Goal: Information Seeking & Learning: Check status

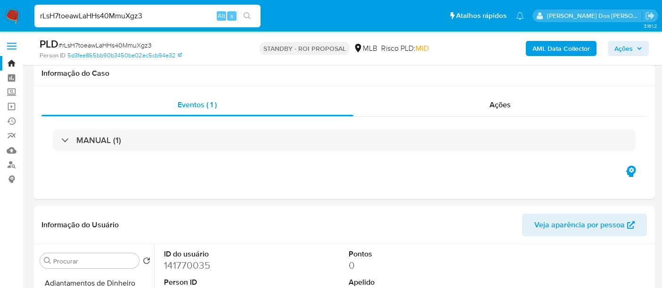
select select "10"
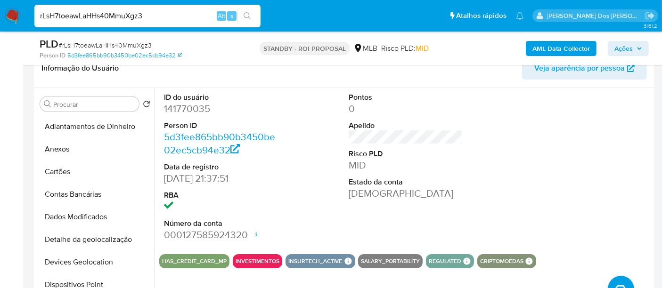
scroll to position [278, 0]
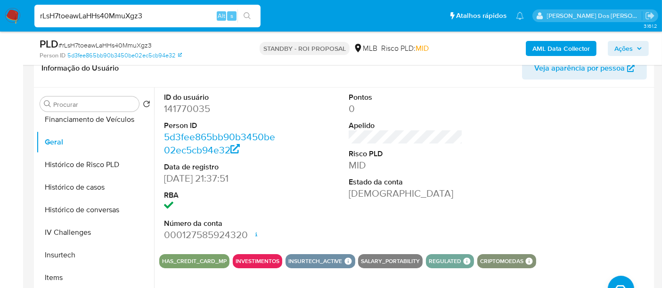
click at [90, 14] on input "rLsH7toeawLaHHs40MmuXgz3" at bounding box center [147, 16] width 226 height 12
click at [89, 14] on input "rLsH7toeawLaHHs40MmuXgz3" at bounding box center [147, 16] width 226 height 12
paste input "Q1J29P5Jo1Z1YXt4QA3YYMQu"
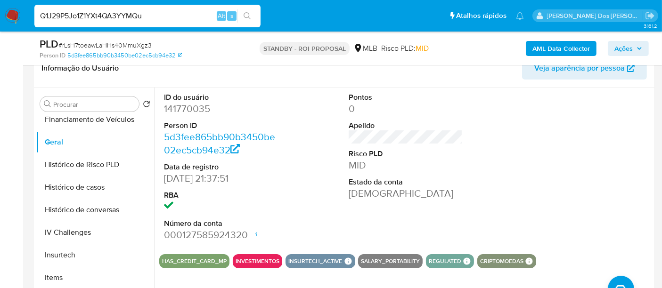
type input "Q1J29P5Jo1Z1YXt4QA3YYMQu"
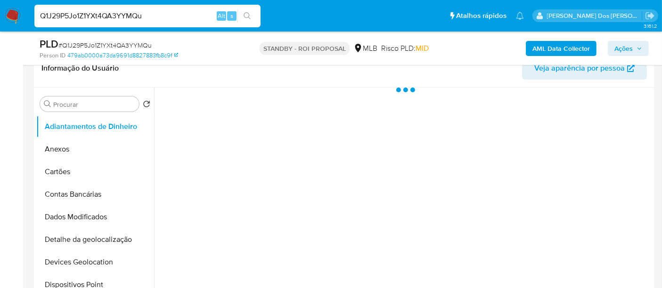
select select "10"
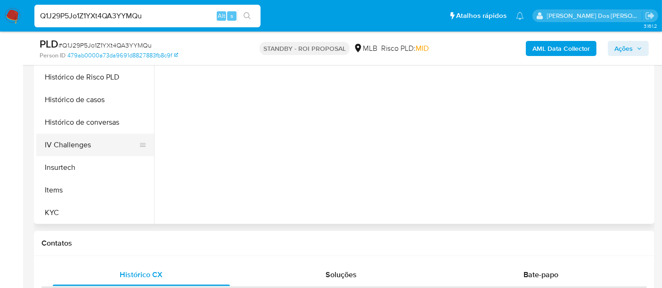
scroll to position [314, 0]
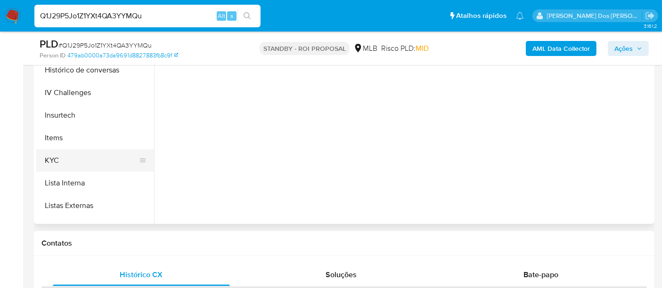
click at [47, 153] on button "KYC" at bounding box center [91, 160] width 110 height 23
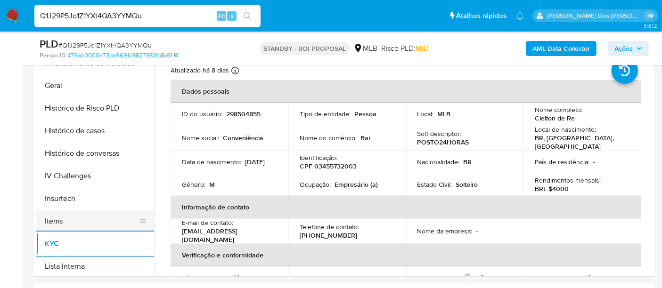
scroll to position [261, 0]
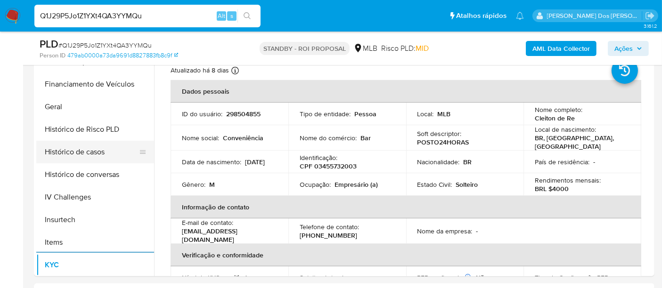
click at [90, 159] on button "Histórico de casos" at bounding box center [91, 152] width 110 height 23
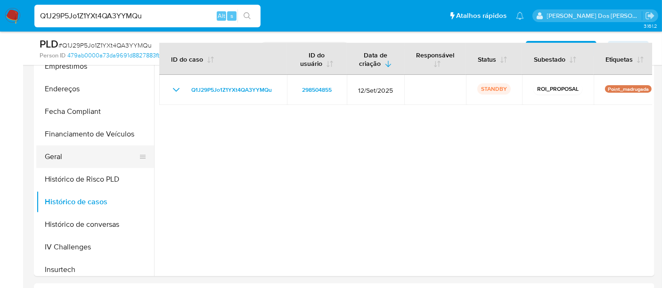
scroll to position [105, 0]
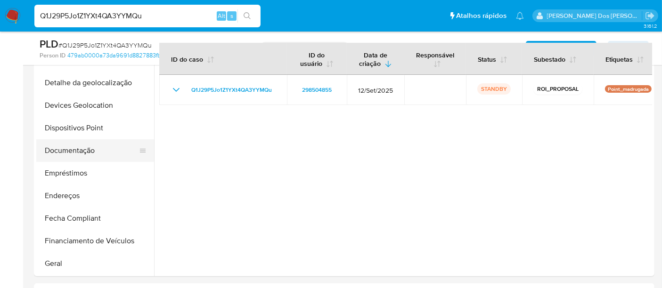
click at [79, 151] on button "Documentação" at bounding box center [91, 150] width 110 height 23
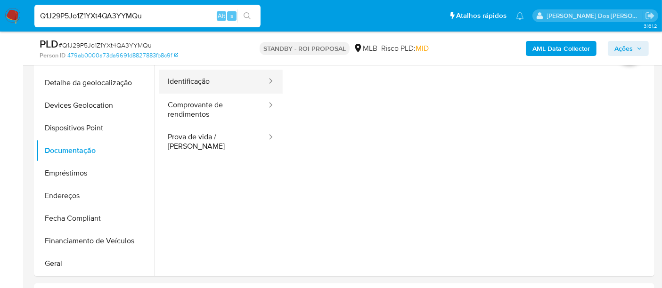
click at [186, 88] on button "Identificação" at bounding box center [213, 82] width 108 height 24
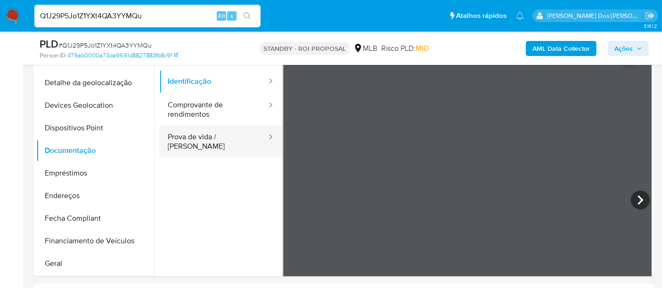
click at [195, 139] on button "Prova de vida / Selfie" at bounding box center [213, 142] width 108 height 32
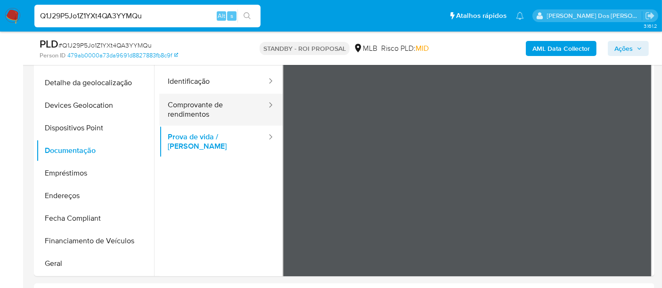
click at [206, 111] on button "Comprovante de rendimentos" at bounding box center [213, 110] width 108 height 32
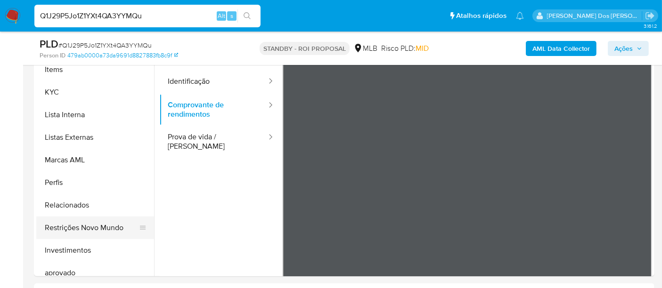
scroll to position [471, 0]
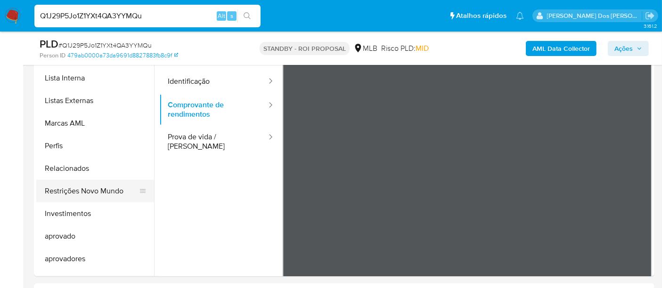
click at [99, 191] on button "Restrições Novo Mundo" at bounding box center [91, 191] width 110 height 23
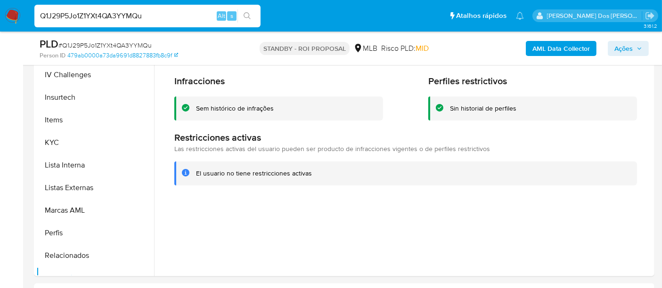
scroll to position [261, 0]
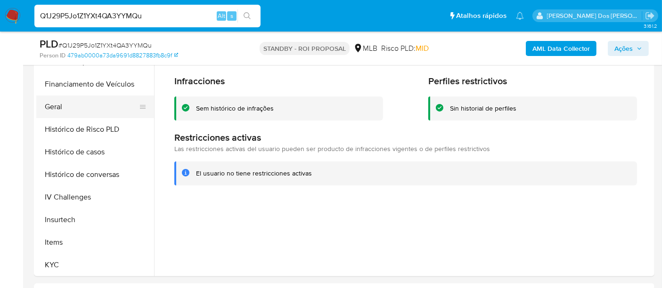
click at [57, 111] on button "Geral" at bounding box center [91, 107] width 110 height 23
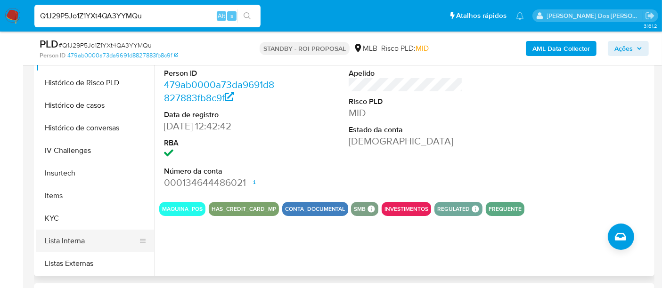
scroll to position [366, 0]
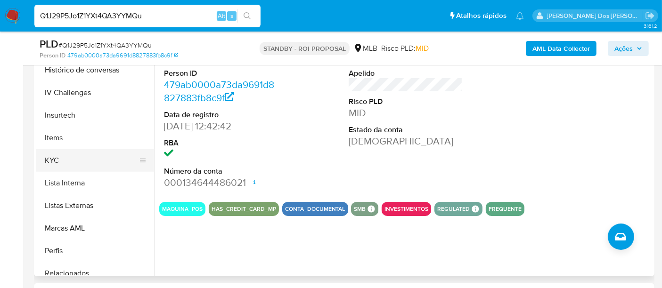
click at [54, 162] on button "KYC" at bounding box center [91, 160] width 110 height 23
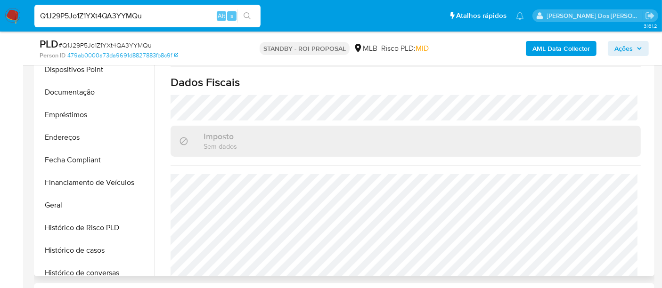
scroll to position [157, 0]
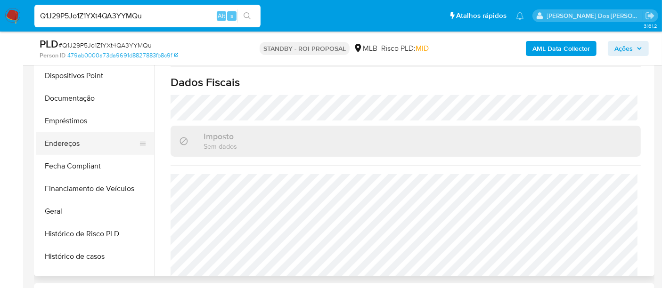
click at [67, 138] on button "Endereços" at bounding box center [91, 143] width 110 height 23
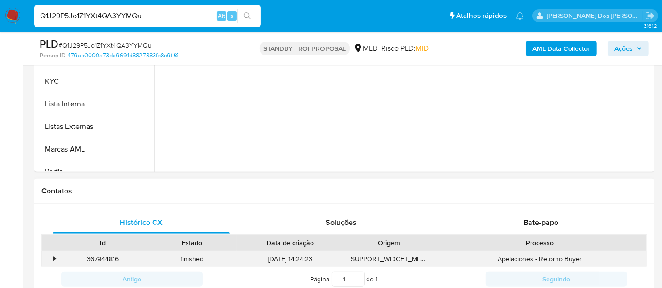
scroll to position [331, 0]
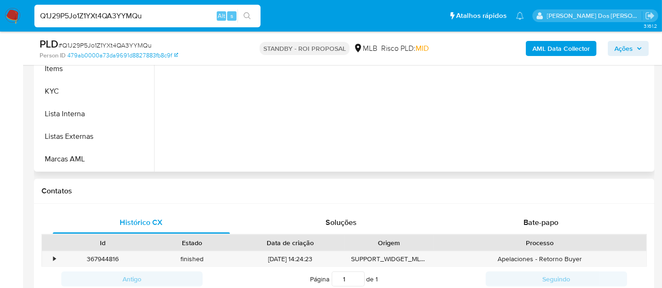
click at [356, 153] on div "Endereço Data de criação Contato Status Comentário Rua Olímpio Pensin 99, Jacut…" at bounding box center [403, 51] width 498 height 241
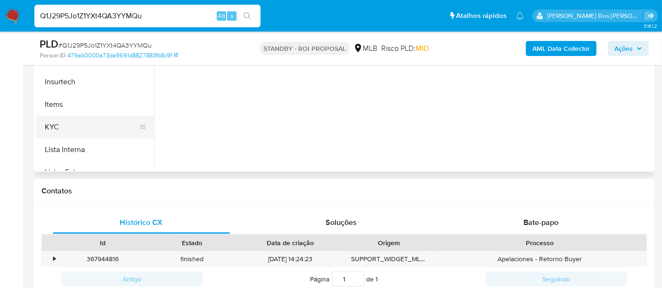
scroll to position [278, 0]
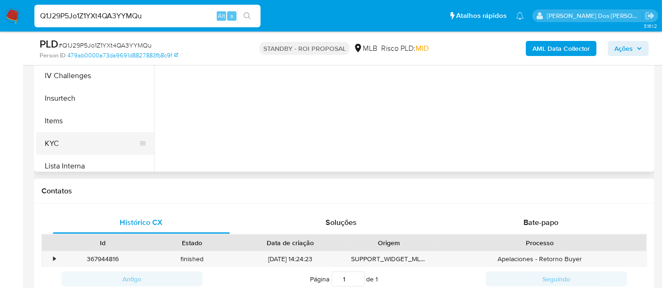
click at [53, 138] on button "KYC" at bounding box center [91, 143] width 110 height 23
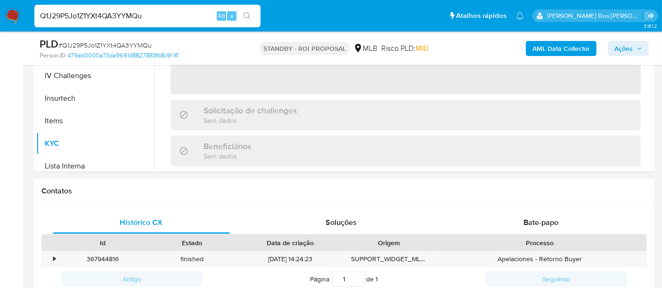
scroll to position [209, 0]
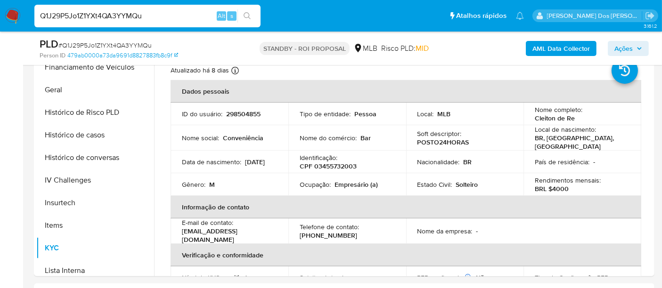
click at [161, 19] on input "Q1J29P5Jo1Z1YXt4QA3YYMQu" at bounding box center [147, 16] width 226 height 12
paste input "2yQ8z6eLwbTvzTrvgkSN9oyg"
type input "2yQ8z6eLwbTvzTrvgkSN9oyg"
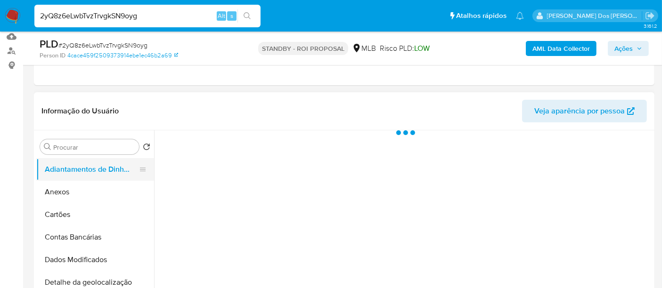
scroll to position [157, 0]
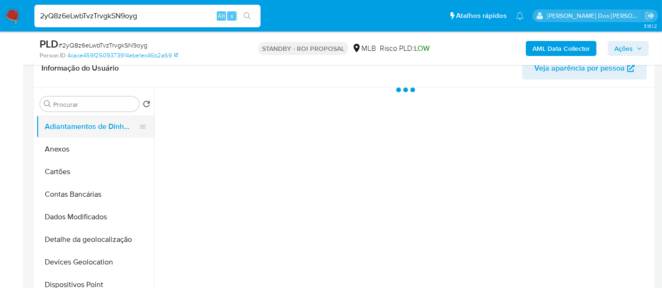
select select "10"
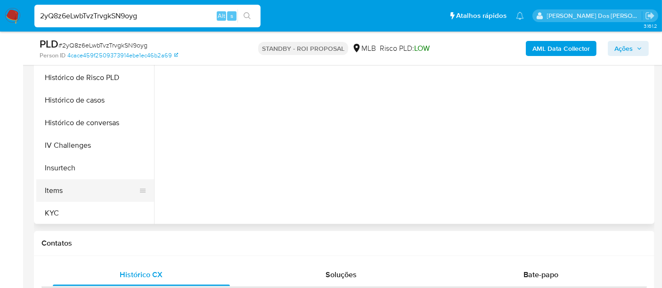
scroll to position [366, 0]
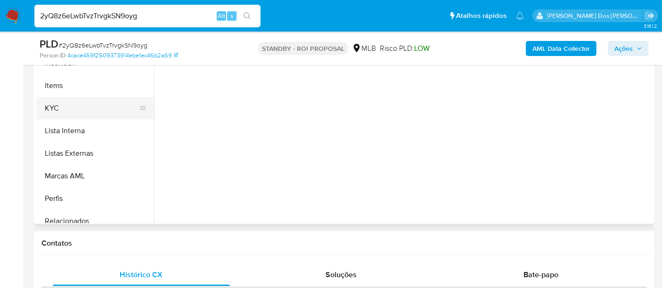
click at [62, 109] on button "KYC" at bounding box center [91, 108] width 110 height 23
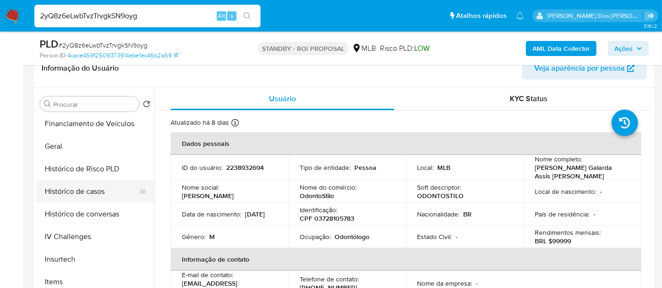
scroll to position [261, 0]
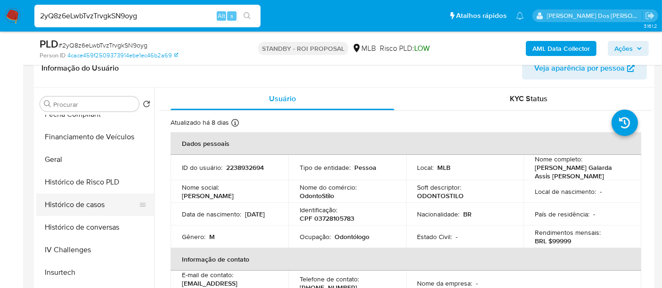
click at [82, 205] on button "Histórico de casos" at bounding box center [91, 205] width 110 height 23
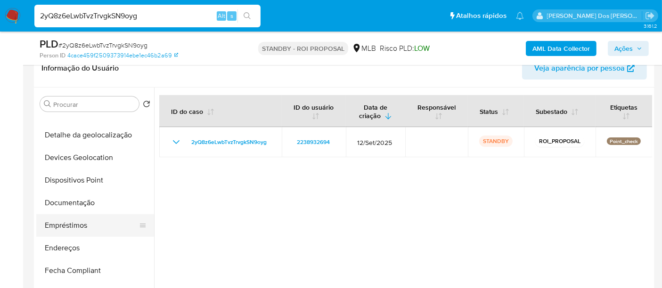
scroll to position [104, 0]
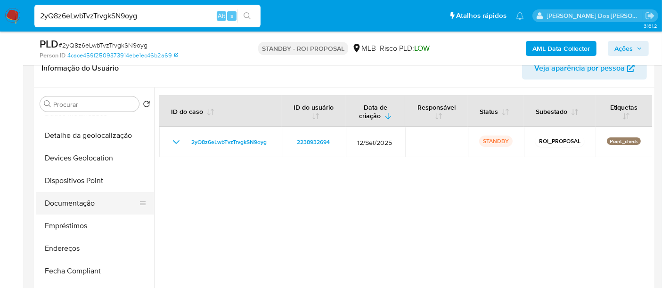
click at [76, 204] on button "Documentação" at bounding box center [91, 203] width 110 height 23
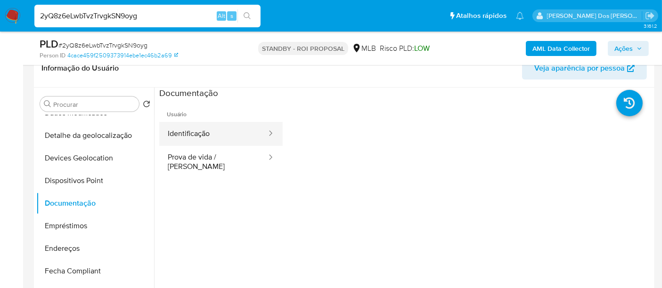
click at [198, 134] on button "Identificação" at bounding box center [213, 134] width 108 height 24
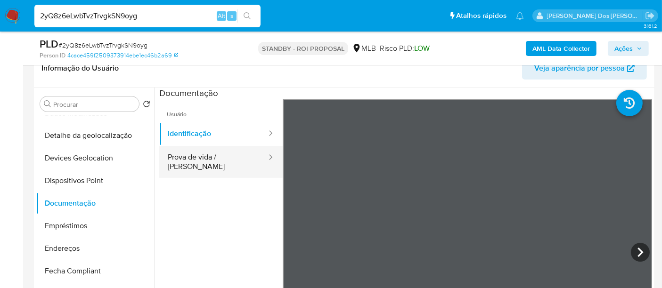
click at [235, 160] on button "Prova de vida / Selfie" at bounding box center [213, 162] width 108 height 32
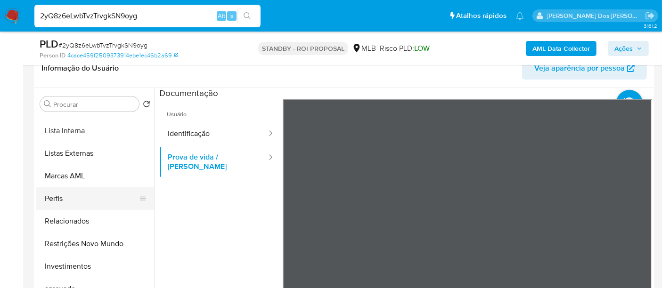
scroll to position [488, 0]
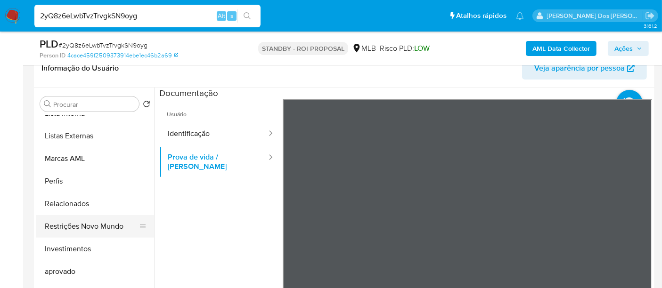
click at [98, 222] on button "Restrições Novo Mundo" at bounding box center [91, 226] width 110 height 23
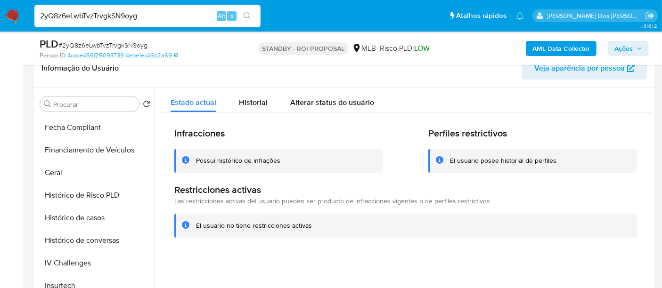
scroll to position [226, 0]
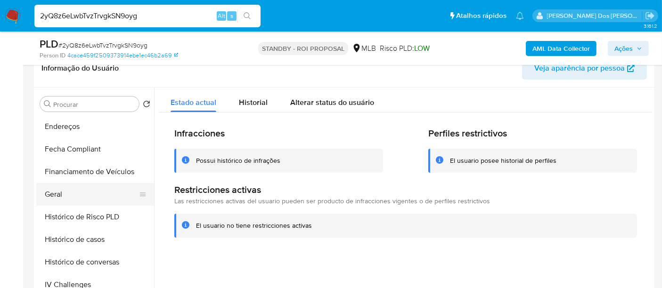
click at [64, 189] on button "Geral" at bounding box center [91, 194] width 110 height 23
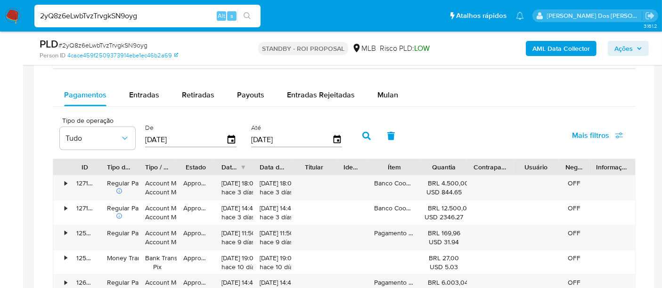
scroll to position [680, 0]
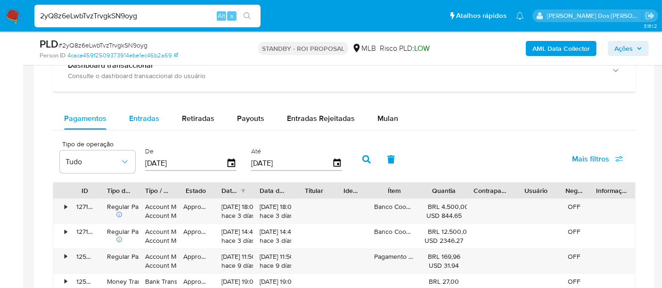
click at [142, 121] on span "Entradas" at bounding box center [144, 118] width 30 height 11
select select "10"
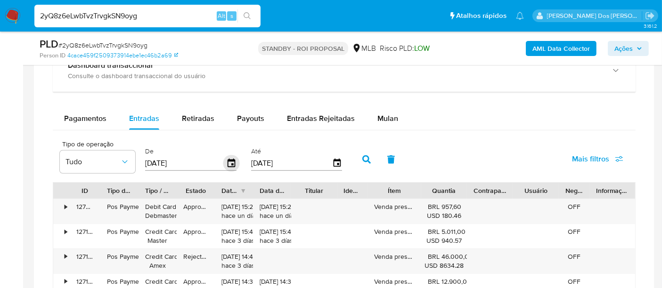
click at [226, 161] on span "button" at bounding box center [231, 163] width 10 height 10
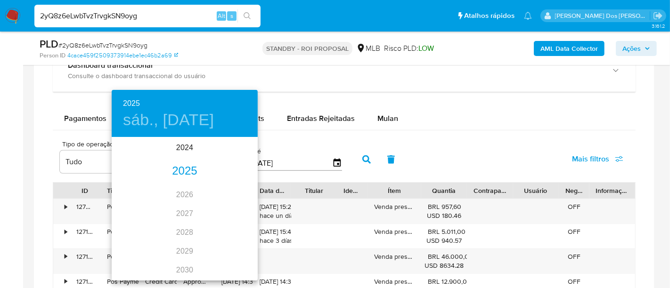
click at [183, 169] on div "2025" at bounding box center [185, 171] width 146 height 19
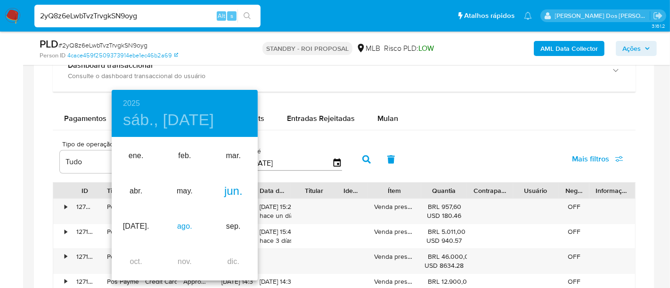
click at [197, 225] on div "ago." at bounding box center [184, 226] width 48 height 35
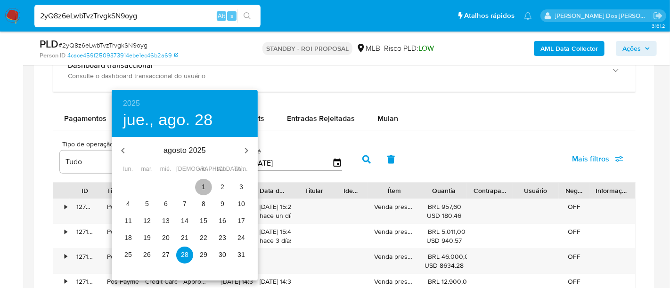
click at [204, 185] on p "1" at bounding box center [204, 186] width 4 height 9
type input "01/08/2025"
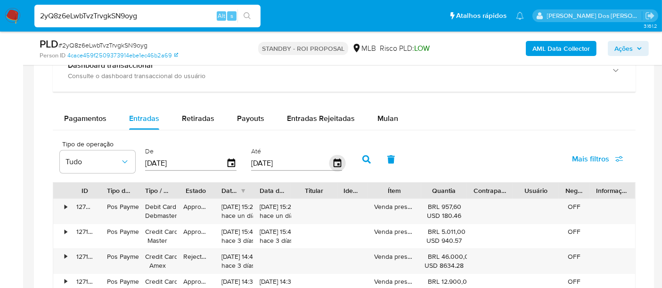
click at [333, 160] on icon "button" at bounding box center [337, 163] width 8 height 8
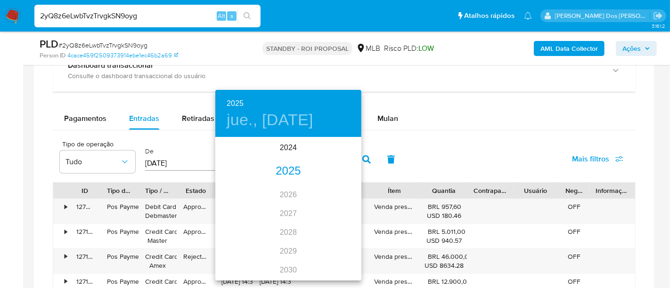
click at [293, 171] on div "2025" at bounding box center [288, 171] width 146 height 19
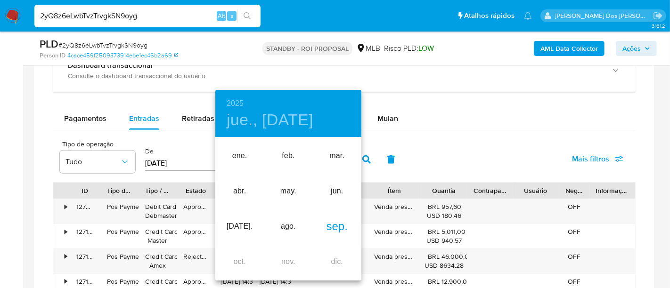
click at [338, 228] on div "sep." at bounding box center [337, 226] width 48 height 35
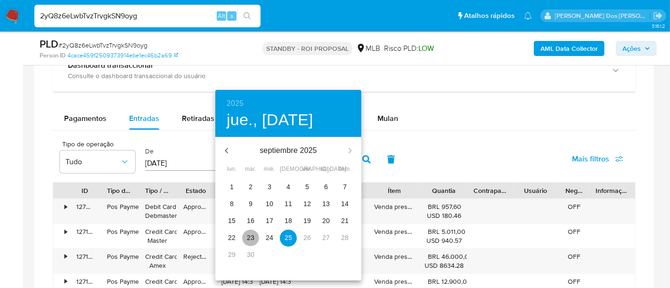
click at [250, 235] on p "23" at bounding box center [251, 237] width 8 height 9
type input "23/09/2025"
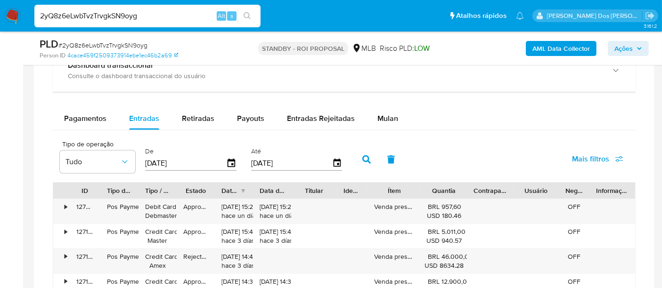
drag, startPoint x: 575, startPoint y: 160, endPoint x: 568, endPoint y: 169, distance: 11.4
click at [575, 159] on span "Mais filtros" at bounding box center [590, 159] width 37 height 23
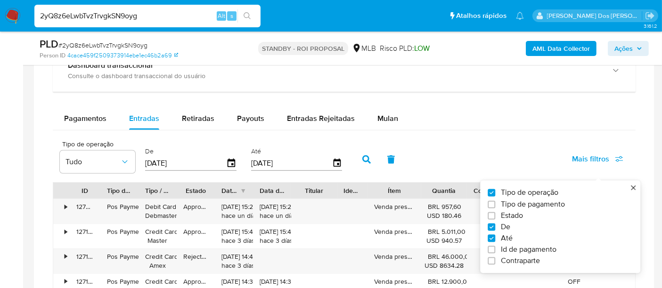
click at [520, 215] on span "Estado" at bounding box center [512, 215] width 22 height 9
click at [495, 215] on input "Estado" at bounding box center [491, 216] width 8 height 8
checkbox input "true"
type input "01/08/2025"
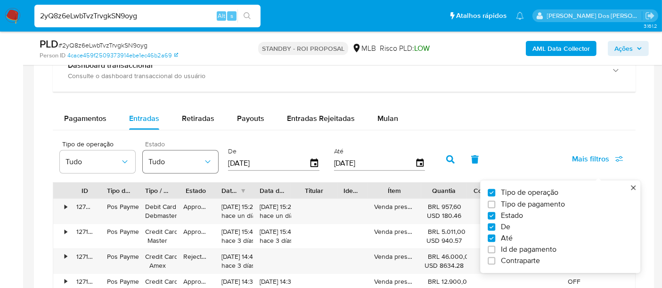
click at [209, 159] on icon "button" at bounding box center [207, 161] width 9 height 9
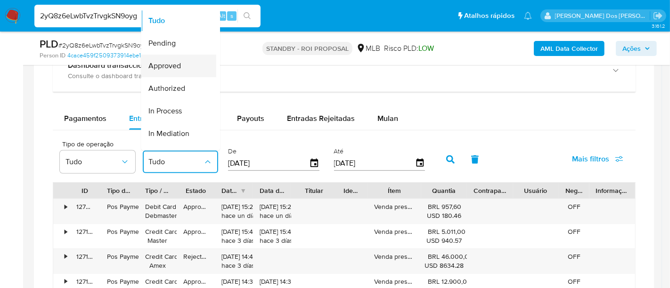
click at [179, 69] on span "Approved" at bounding box center [164, 65] width 32 height 9
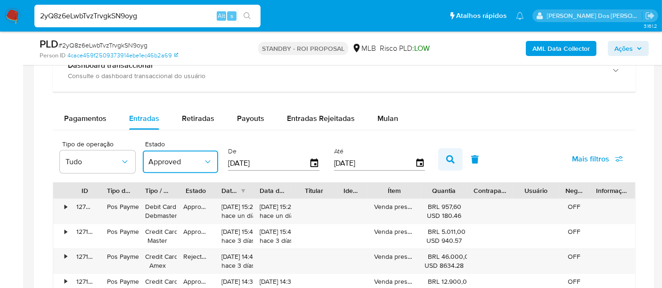
click at [446, 155] on icon "button" at bounding box center [450, 159] width 8 height 8
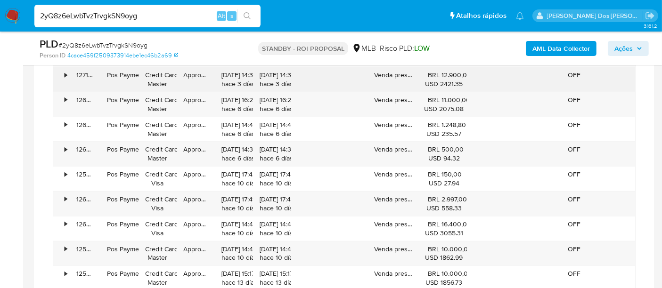
scroll to position [889, 0]
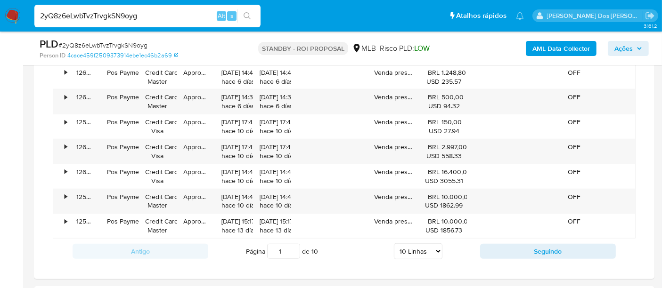
click at [436, 250] on select "5 Linhas 10 Linhas 20 Linhas 25 Linhas 50 Linhas 100 Linhas" at bounding box center [418, 251] width 48 height 16
select select "100"
click at [394, 243] on select "5 Linhas 10 Linhas 20 Linhas 25 Linhas 50 Linhas 100 Linhas" at bounding box center [418, 251] width 48 height 16
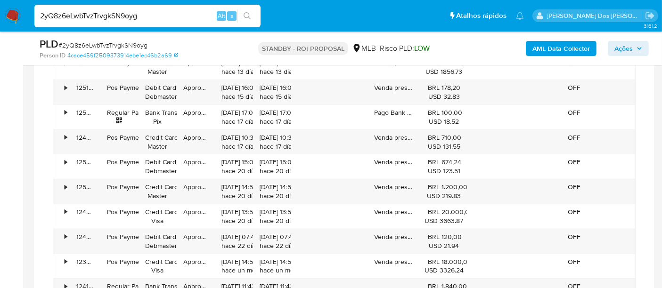
scroll to position [1098, 0]
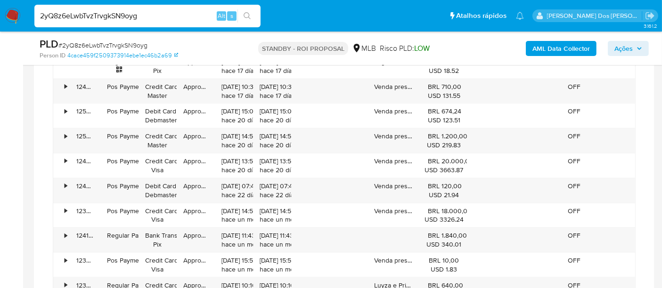
click at [141, 15] on input "2yQ8z6eLwbTvzTrvgkSN9oyg" at bounding box center [147, 16] width 226 height 12
paste input "6MmR3Msx0p3slNB1SZAWb9R7"
type input "6MmR3Msx0p3slNB1SZAWb9R7"
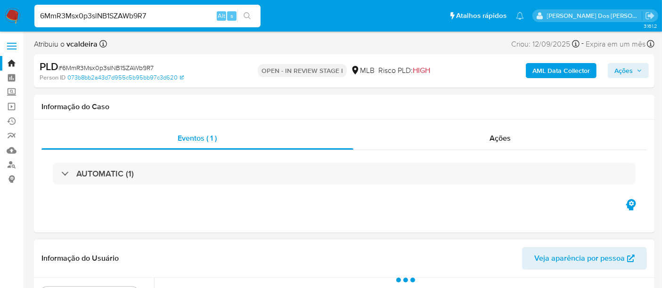
select select "10"
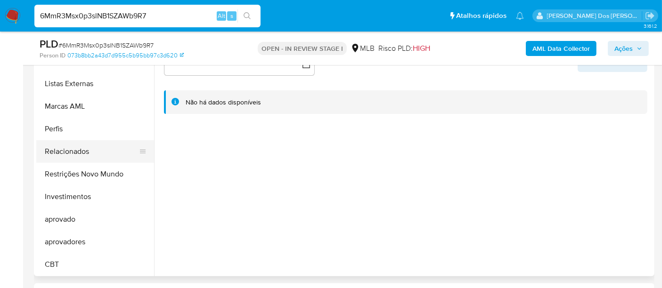
scroll to position [383, 0]
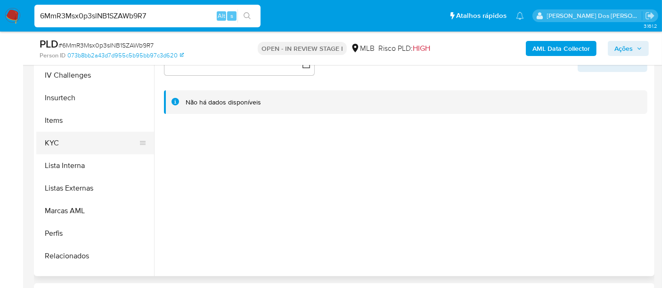
click at [57, 145] on button "KYC" at bounding box center [91, 143] width 110 height 23
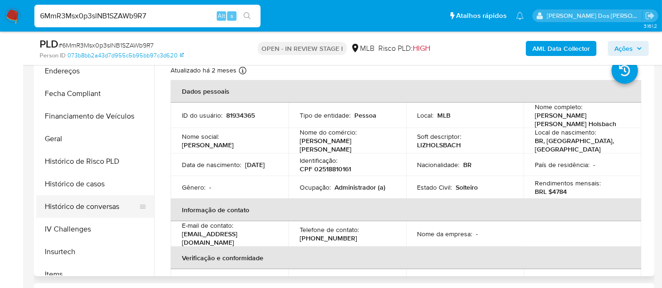
scroll to position [226, 0]
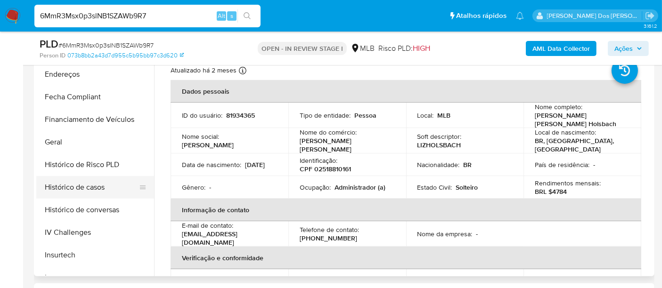
click at [83, 189] on button "Histórico de casos" at bounding box center [91, 187] width 110 height 23
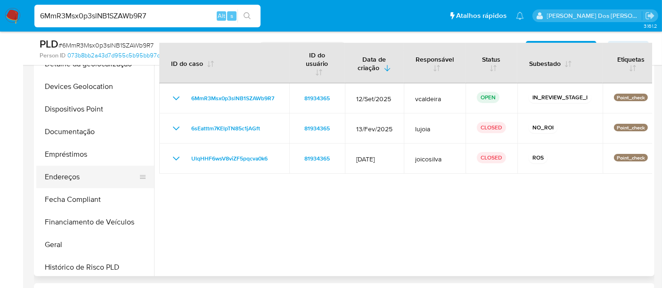
scroll to position [121, 0]
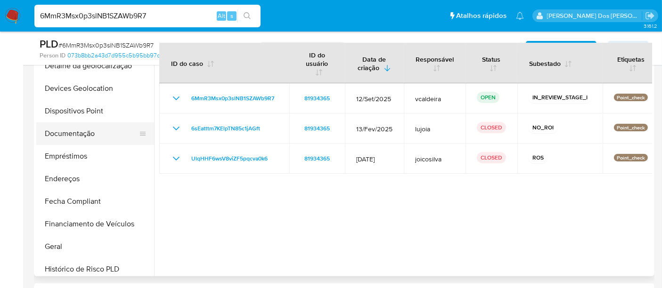
click at [87, 127] on button "Documentação" at bounding box center [91, 133] width 110 height 23
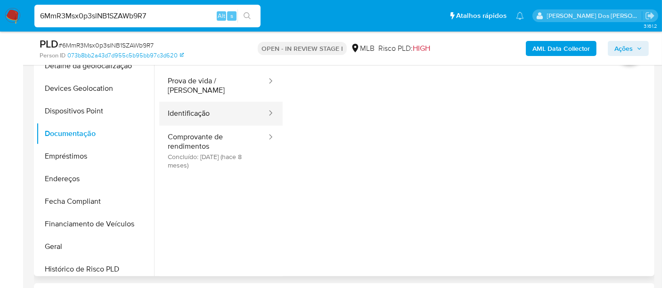
click at [206, 108] on button "Identificação" at bounding box center [213, 114] width 108 height 24
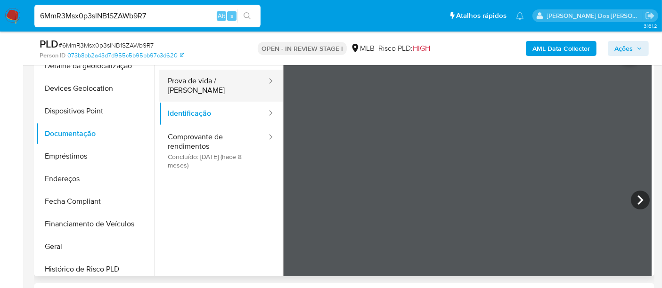
click at [220, 83] on button "Prova de vida / Selfie" at bounding box center [213, 86] width 108 height 32
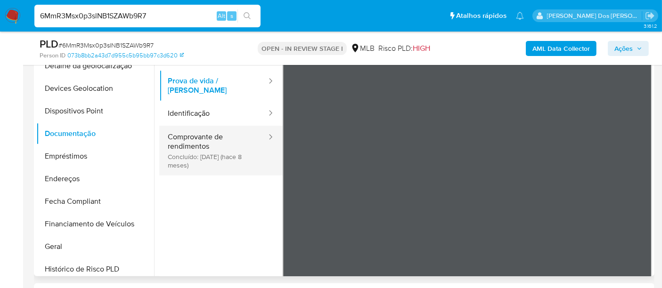
click at [200, 144] on button "Comprovante de rendimentos Concluído: 20/01/2025 (hace 8 meses)" at bounding box center [213, 151] width 108 height 50
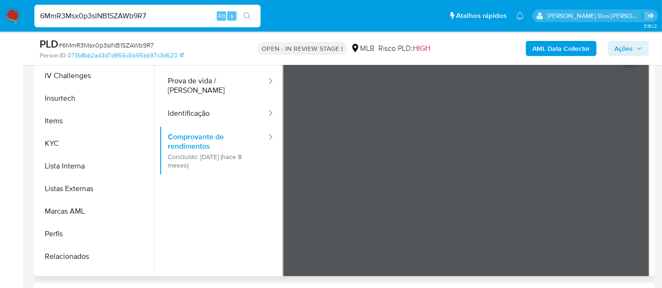
scroll to position [435, 0]
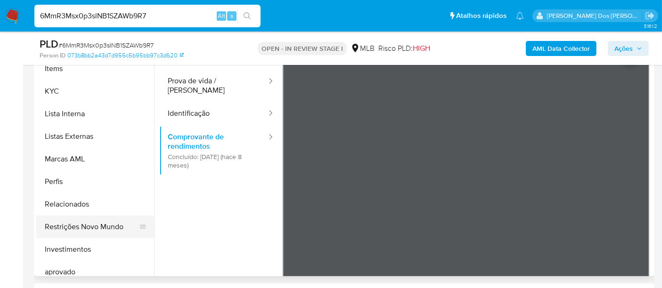
click at [90, 230] on button "Restrições Novo Mundo" at bounding box center [91, 227] width 110 height 23
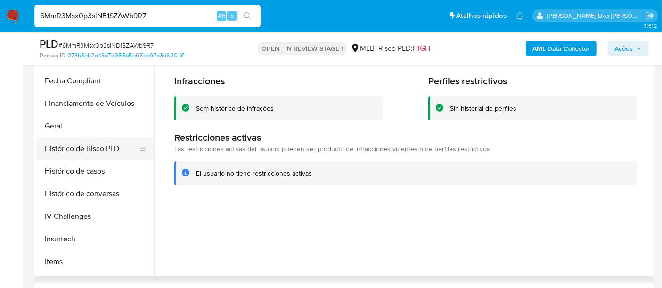
scroll to position [226, 0]
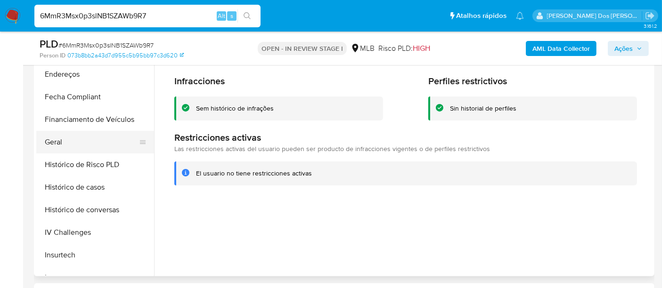
click at [49, 147] on button "Geral" at bounding box center [91, 142] width 110 height 23
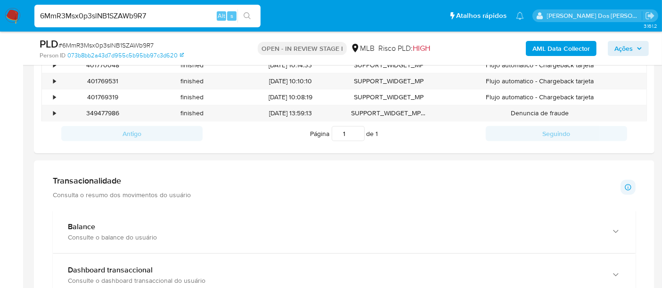
scroll to position [732, 0]
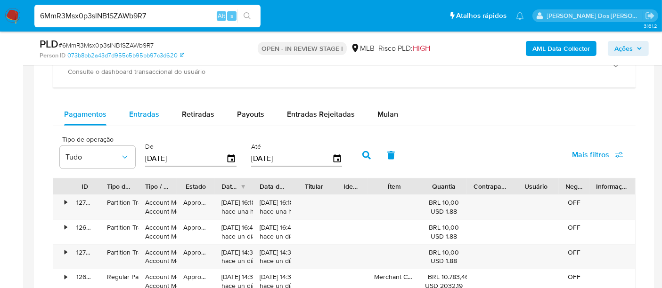
click at [145, 110] on span "Entradas" at bounding box center [144, 114] width 30 height 11
select select "10"
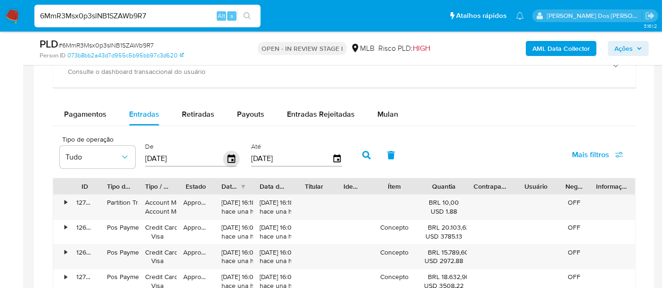
click at [227, 154] on icon "button" at bounding box center [231, 158] width 8 height 8
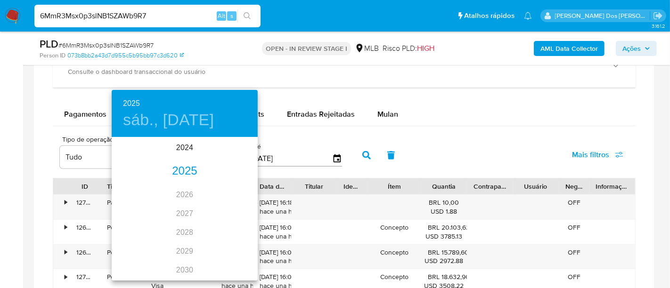
click at [184, 173] on div "2025" at bounding box center [185, 171] width 146 height 19
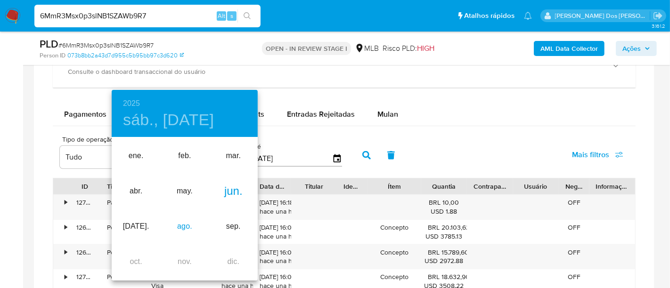
click at [185, 224] on div "ago." at bounding box center [184, 226] width 48 height 35
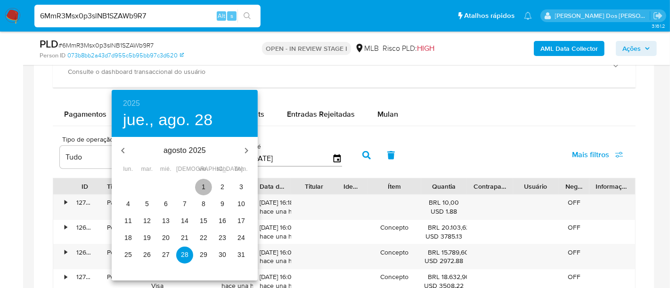
click at [202, 186] on p "1" at bounding box center [204, 186] width 4 height 9
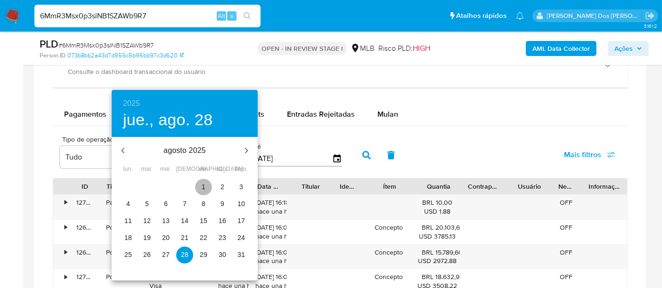
type input "01/08/2025"
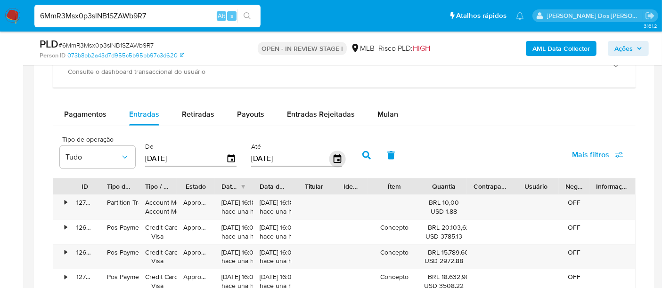
click at [329, 157] on icon "button" at bounding box center [337, 159] width 16 height 16
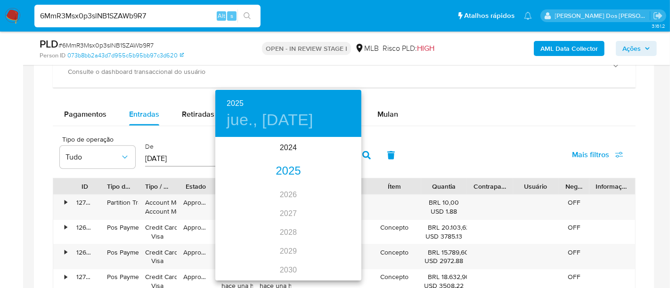
click at [288, 170] on div "2025" at bounding box center [288, 171] width 146 height 19
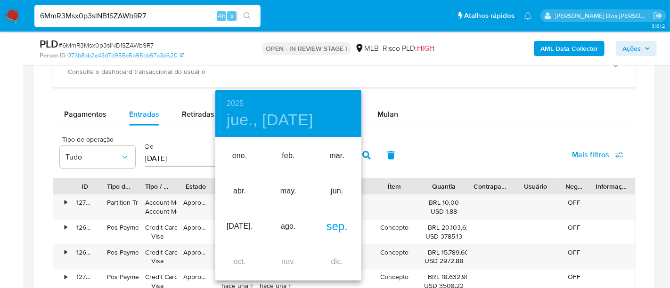
click at [324, 225] on div "sep." at bounding box center [337, 226] width 48 height 35
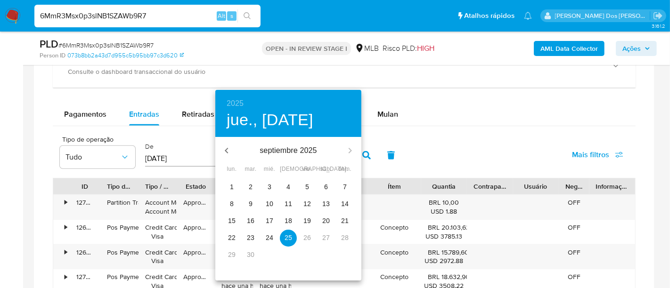
drag, startPoint x: 253, startPoint y: 238, endPoint x: 265, endPoint y: 227, distance: 15.7
click at [253, 238] on p "23" at bounding box center [251, 237] width 8 height 9
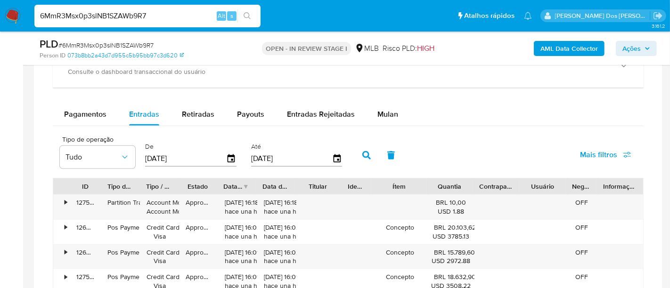
type input "23/09/2025"
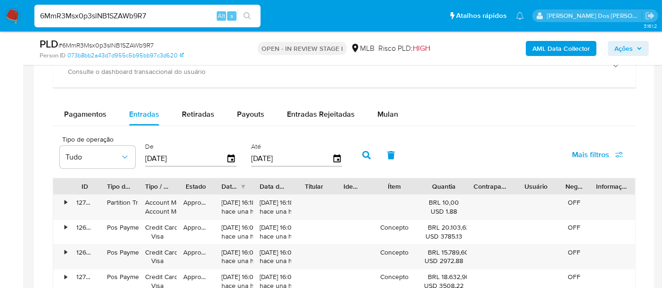
click at [576, 153] on span "Mais filtros" at bounding box center [590, 155] width 37 height 23
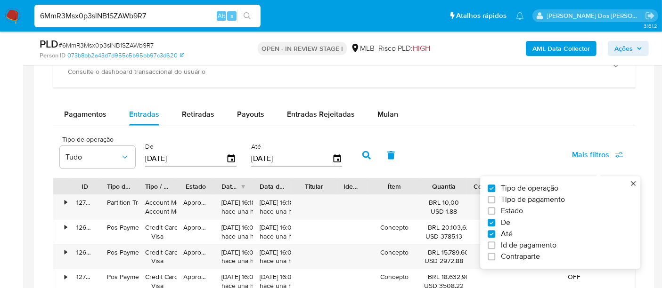
click at [500, 210] on label "Estado" at bounding box center [555, 211] width 137 height 9
click at [495, 210] on input "Estado" at bounding box center [491, 212] width 8 height 8
checkbox input "true"
type input "01/08/2025"
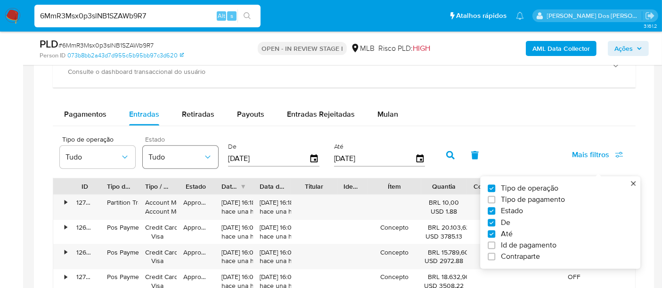
click at [195, 155] on span "Tudo" at bounding box center [175, 157] width 55 height 9
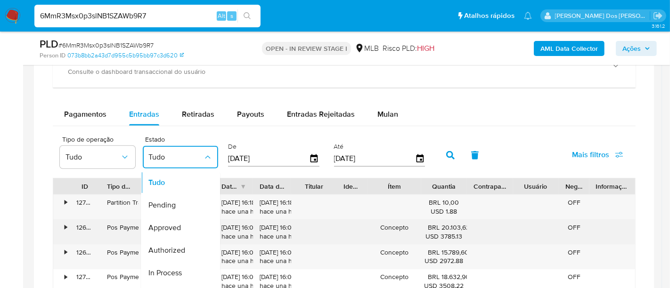
click at [170, 224] on span "Approved" at bounding box center [164, 228] width 32 height 9
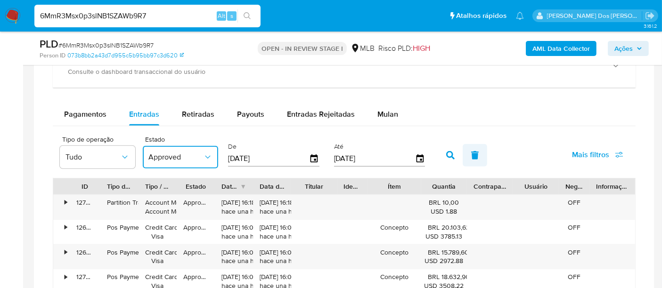
click at [449, 153] on icon "button" at bounding box center [450, 155] width 8 height 8
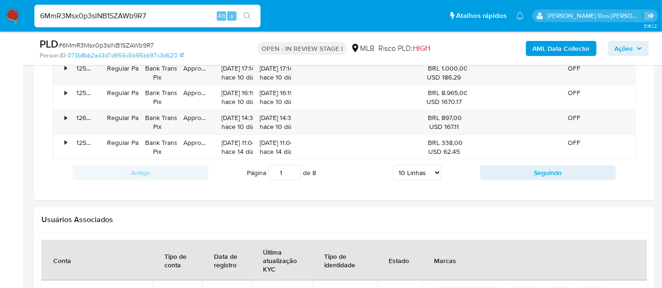
scroll to position [1046, 0]
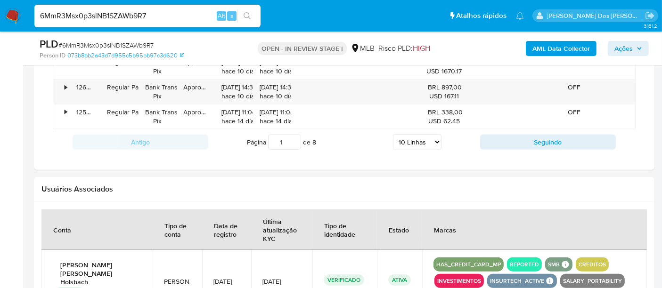
click at [427, 140] on select "5 Linhas 10 Linhas 20 Linhas 25 Linhas 50 Linhas 100 Linhas" at bounding box center [417, 142] width 48 height 16
select select "100"
click at [393, 134] on select "5 Linhas 10 Linhas 20 Linhas 25 Linhas 50 Linhas 100 Linhas" at bounding box center [417, 142] width 48 height 16
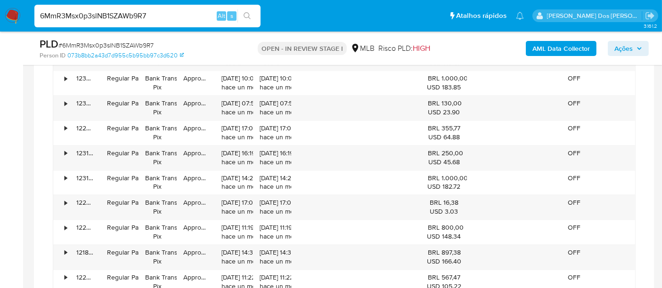
scroll to position [1936, 0]
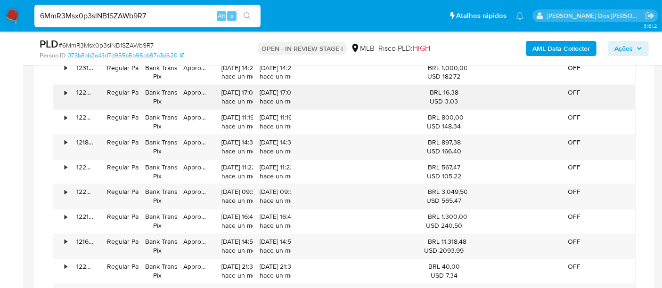
drag, startPoint x: 15, startPoint y: 15, endPoint x: 151, endPoint y: 95, distance: 158.1
click at [15, 15] on img at bounding box center [13, 16] width 16 height 16
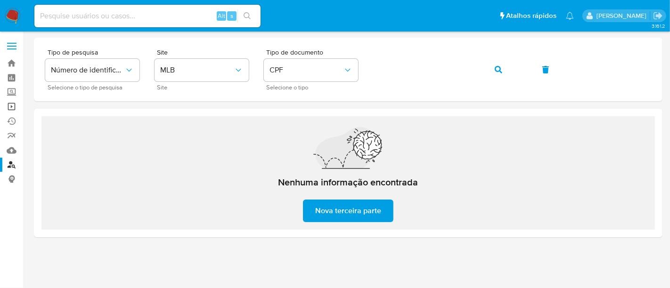
click at [16, 104] on link "Operações em massa" at bounding box center [56, 106] width 112 height 15
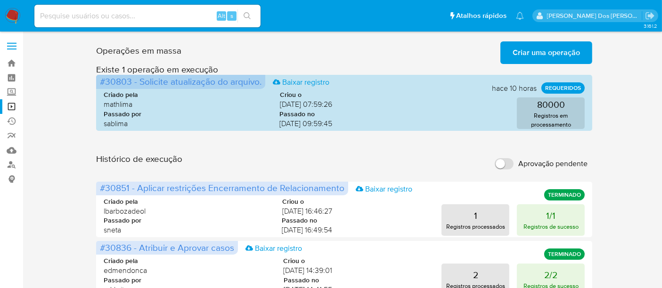
click at [525, 55] on span "Criar uma operação" at bounding box center [545, 52] width 67 height 21
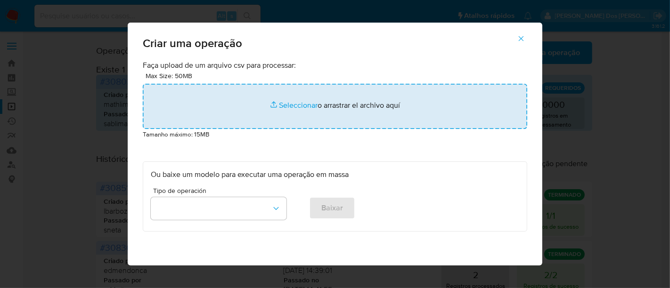
click at [288, 103] on input "file" at bounding box center [335, 106] width 384 height 45
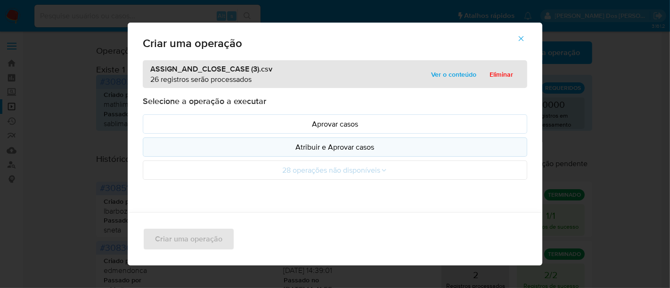
click at [278, 147] on p "Atribuir e Aprovar casos" at bounding box center [335, 147] width 368 height 11
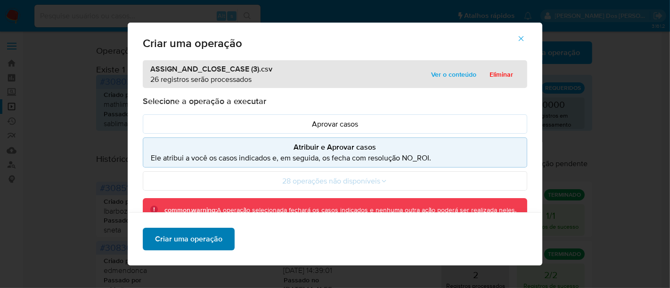
click at [208, 240] on span "Criar uma operação" at bounding box center [188, 239] width 67 height 21
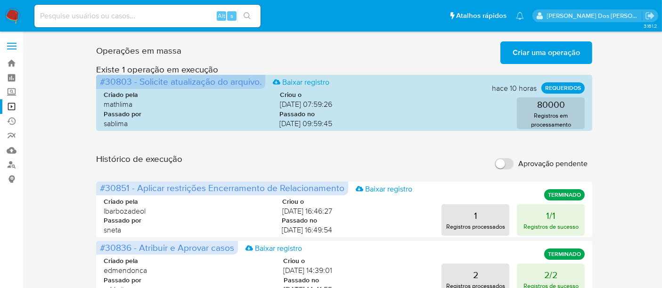
click at [530, 56] on span "Criar uma operação" at bounding box center [545, 52] width 67 height 21
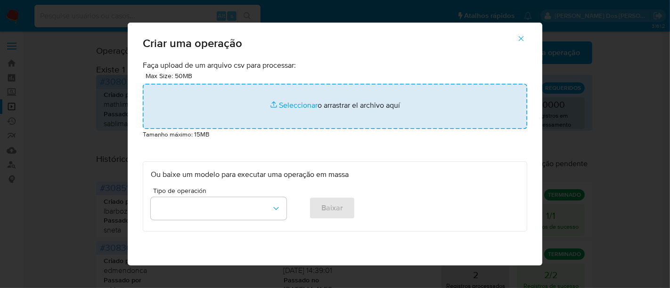
click at [297, 107] on input "file" at bounding box center [335, 106] width 384 height 45
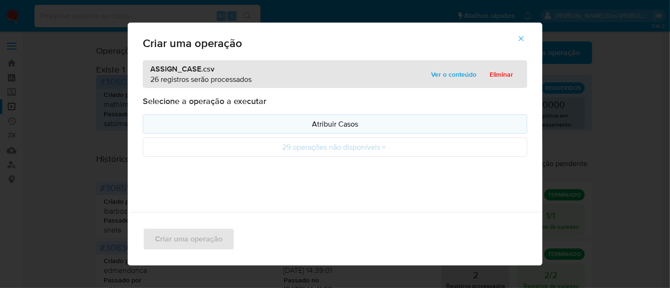
click at [251, 129] on button "Atribuir Casos" at bounding box center [335, 123] width 384 height 19
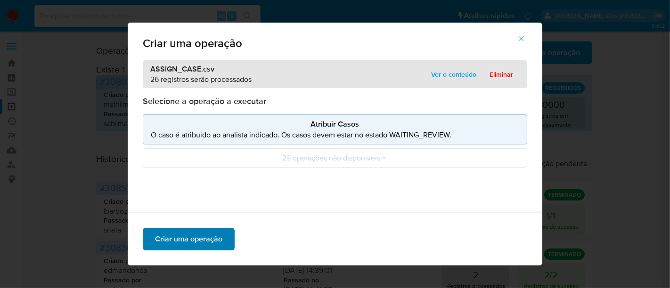
click at [184, 235] on span "Criar uma operação" at bounding box center [188, 239] width 67 height 21
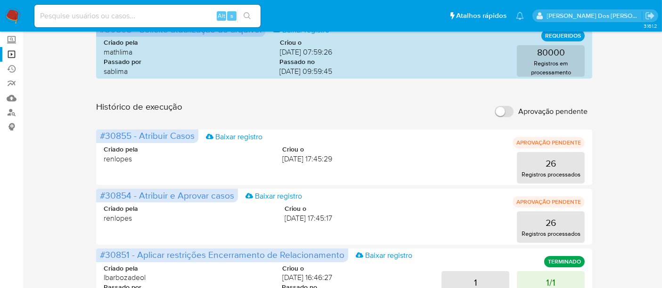
scroll to position [52, 0]
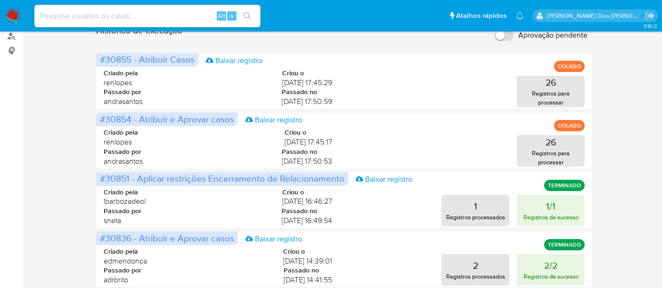
scroll to position [105, 0]
